Goal: Navigation & Orientation: Go to known website

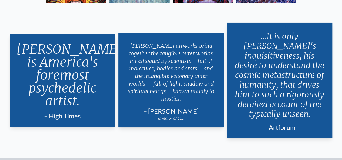
scroll to position [929, 0]
